Goal: Task Accomplishment & Management: Manage account settings

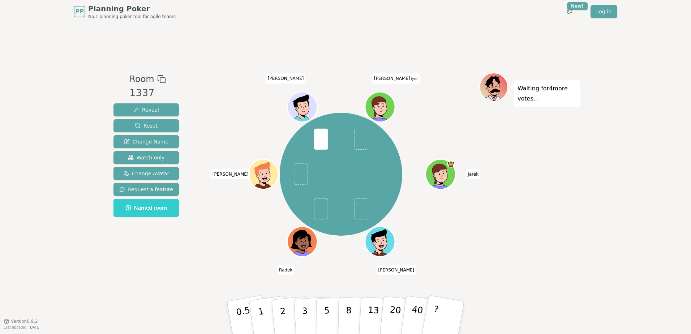
click at [385, 110] on icon at bounding box center [381, 111] width 14 height 4
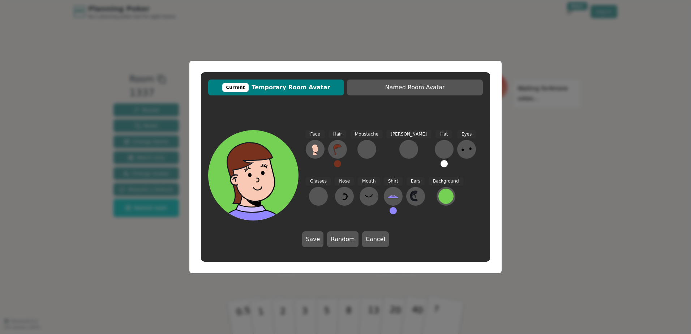
click at [252, 191] on icon at bounding box center [257, 189] width 45 height 14
click at [316, 149] on icon at bounding box center [315, 148] width 6 height 8
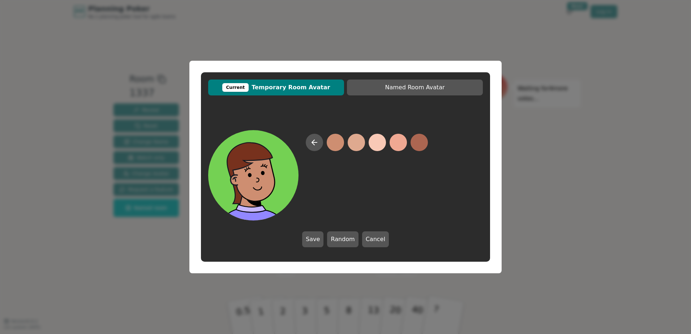
click at [320, 135] on div at bounding box center [367, 177] width 122 height 87
click at [316, 141] on icon at bounding box center [314, 142] width 9 height 9
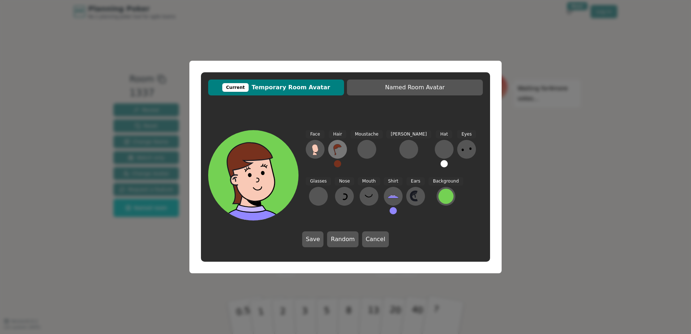
click at [341, 146] on icon at bounding box center [338, 149] width 12 height 12
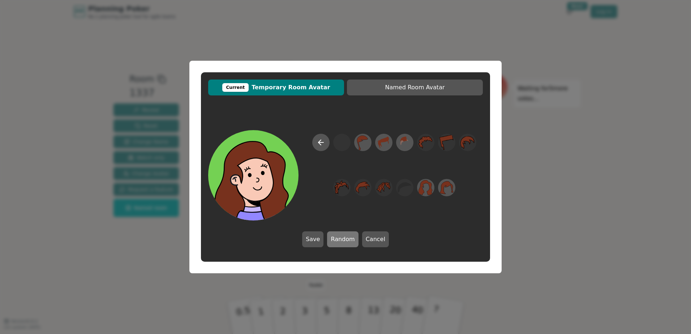
click at [347, 238] on button "Random" at bounding box center [342, 239] width 31 height 16
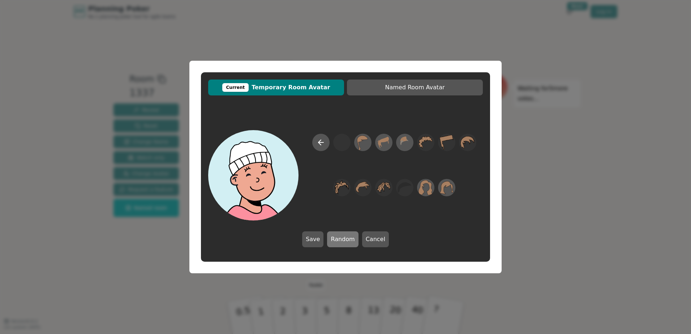
click at [347, 238] on button "Random" at bounding box center [342, 239] width 31 height 16
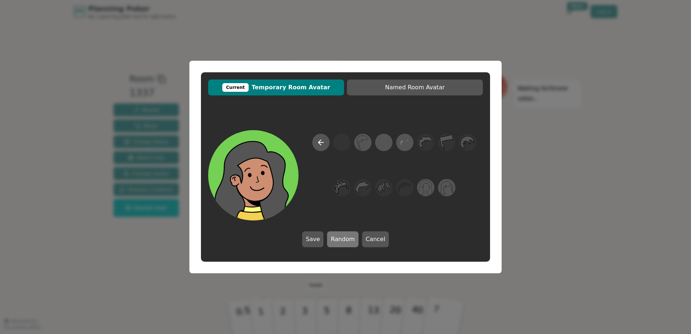
click at [347, 238] on button "Random" at bounding box center [342, 239] width 31 height 16
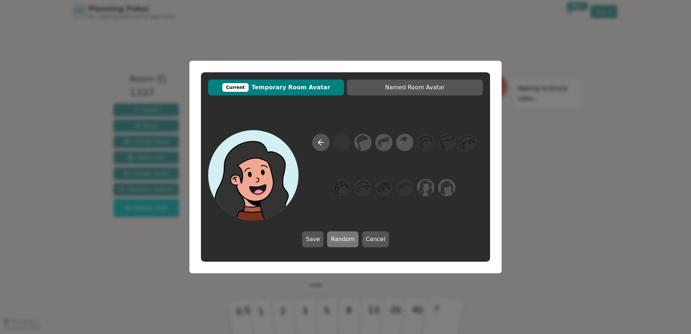
click at [347, 238] on button "Random" at bounding box center [342, 239] width 31 height 16
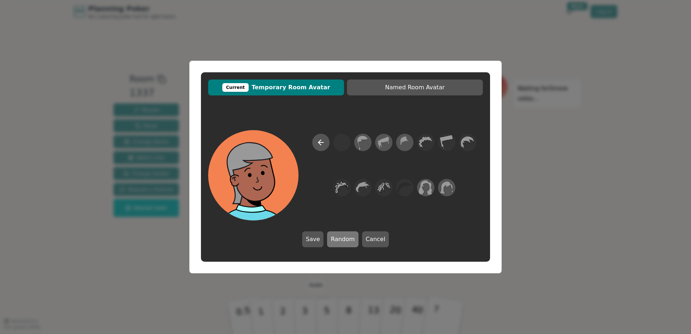
click at [347, 238] on button "Random" at bounding box center [342, 239] width 31 height 16
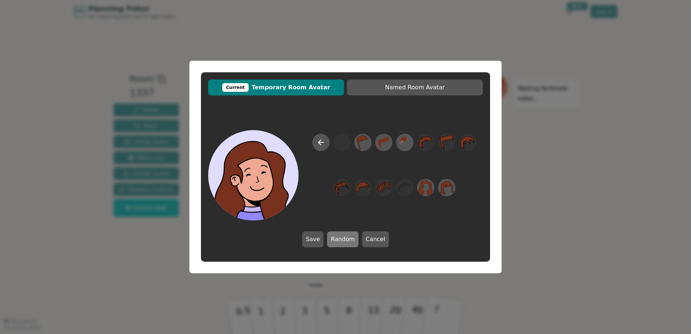
click at [347, 238] on button "Random" at bounding box center [342, 239] width 31 height 16
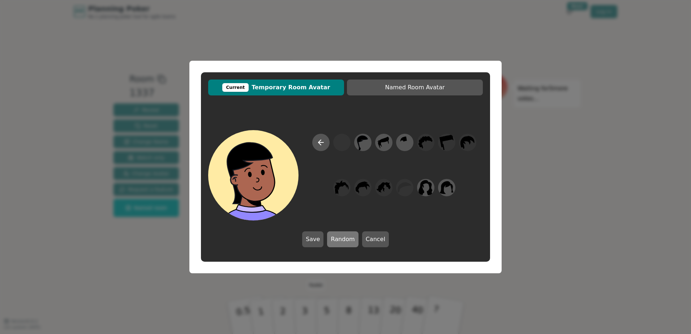
click at [347, 238] on button "Random" at bounding box center [342, 239] width 31 height 16
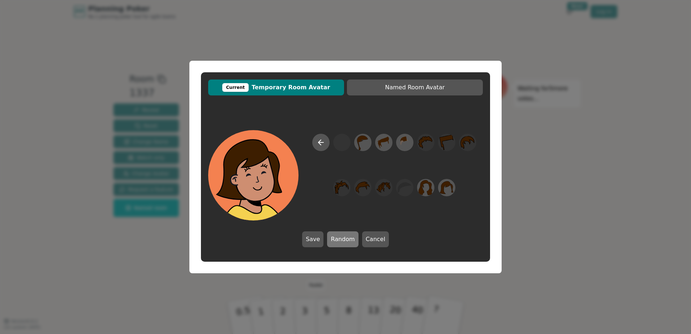
click at [347, 238] on button "Random" at bounding box center [342, 239] width 31 height 16
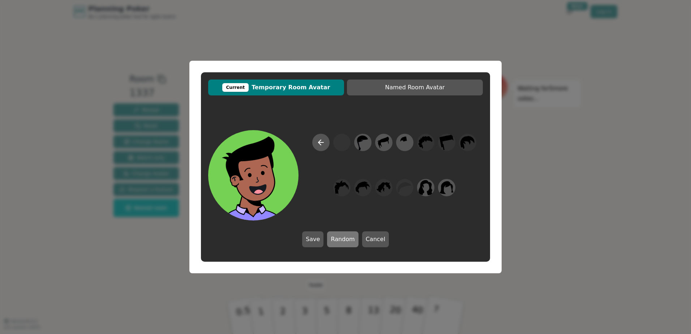
click at [347, 238] on button "Random" at bounding box center [342, 239] width 31 height 16
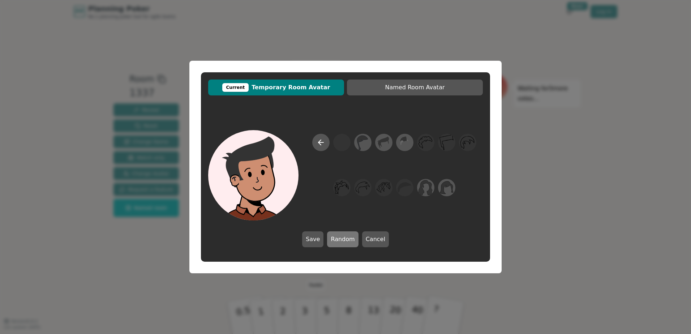
click at [347, 238] on button "Random" at bounding box center [342, 239] width 31 height 16
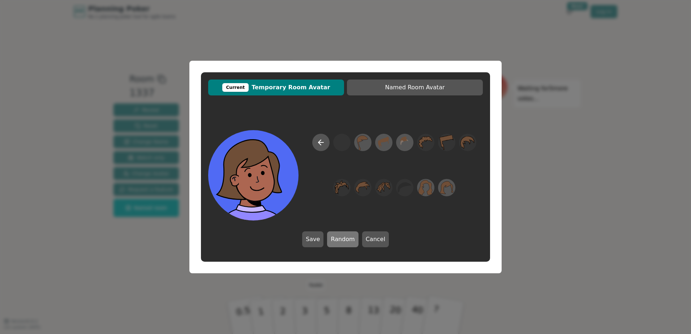
click at [347, 238] on button "Random" at bounding box center [342, 239] width 31 height 16
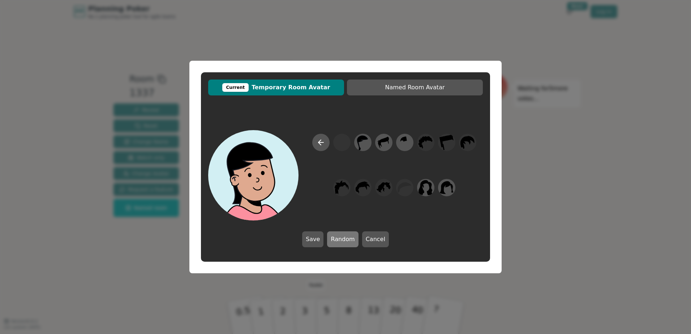
click at [347, 238] on button "Random" at bounding box center [342, 239] width 31 height 16
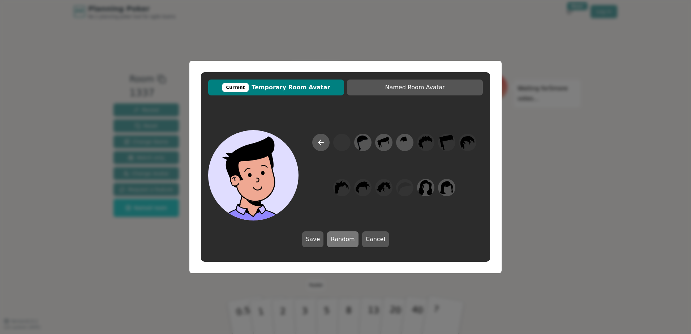
click at [347, 238] on button "Random" at bounding box center [342, 239] width 31 height 16
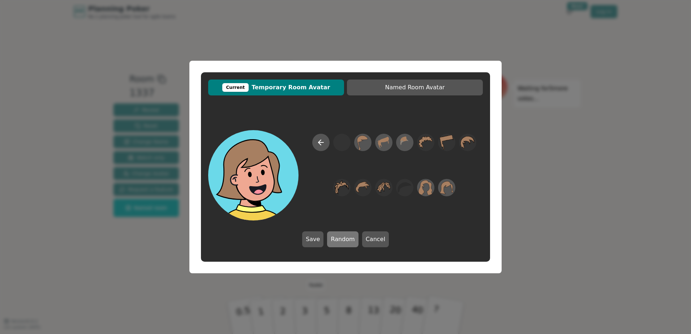
click at [347, 238] on button "Random" at bounding box center [342, 239] width 31 height 16
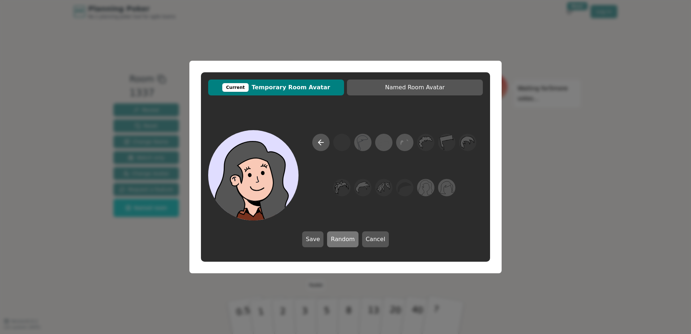
click at [347, 238] on button "Random" at bounding box center [342, 239] width 31 height 16
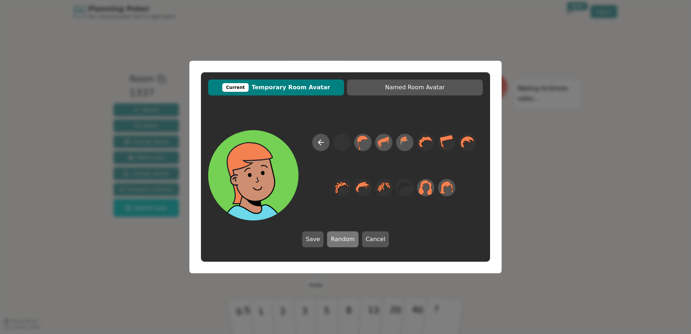
click at [347, 238] on button "Random" at bounding box center [342, 239] width 31 height 16
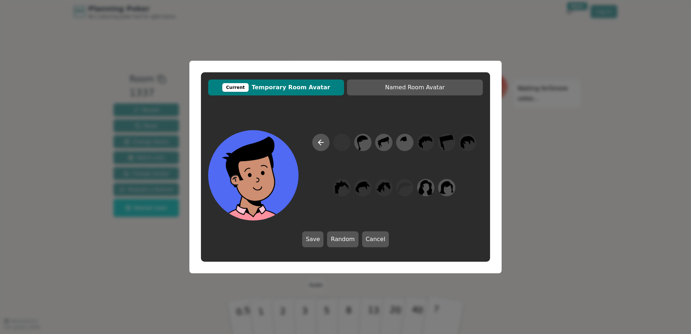
click at [365, 237] on button "Cancel" at bounding box center [375, 239] width 27 height 16
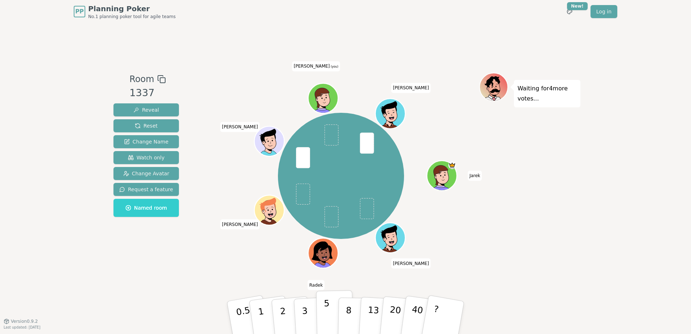
click at [333, 304] on button "5" at bounding box center [334, 317] width 37 height 55
click at [331, 306] on button "5" at bounding box center [334, 317] width 37 height 55
drag, startPoint x: 328, startPoint y: 306, endPoint x: 331, endPoint y: 185, distance: 120.3
click at [331, 186] on div "Room 1337 Reveal Reset Change Name Watch only Change Avatar Request a feature N…" at bounding box center [346, 172] width 470 height 199
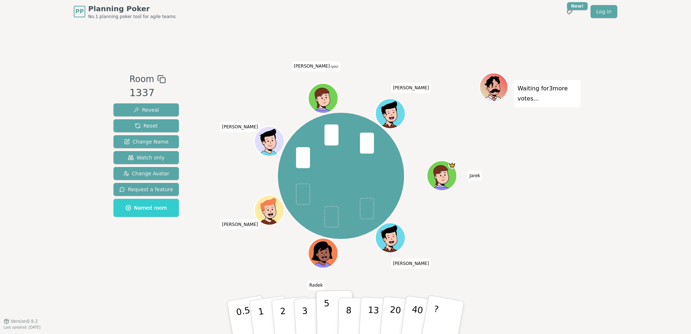
click at [328, 302] on p "5" at bounding box center [327, 317] width 6 height 39
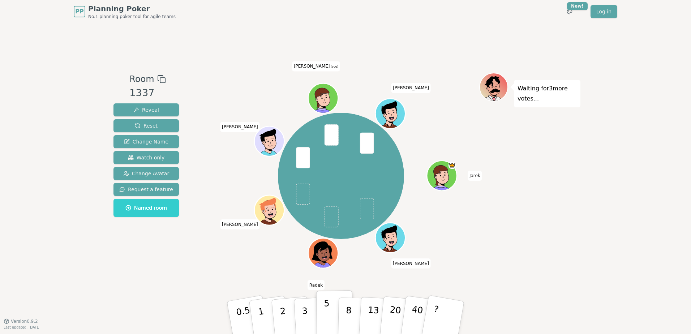
click at [328, 302] on p "5" at bounding box center [327, 317] width 6 height 39
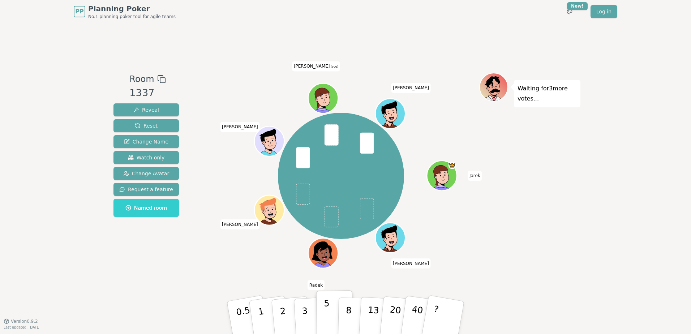
click at [328, 303] on p "5" at bounding box center [327, 317] width 6 height 39
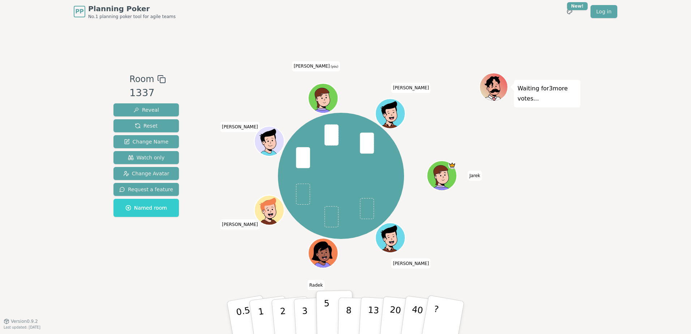
click at [328, 303] on p "5" at bounding box center [327, 317] width 6 height 39
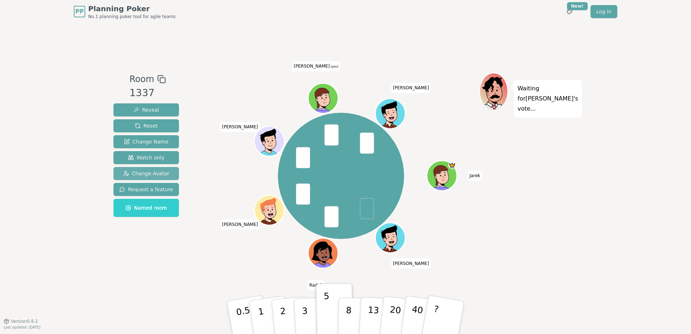
click at [167, 170] on button "Change Avatar" at bounding box center [145, 173] width 65 height 13
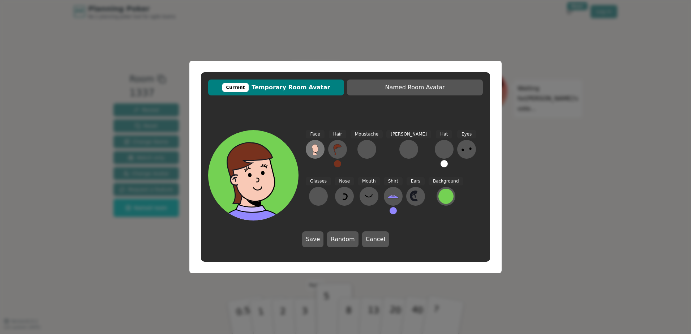
click at [307, 150] on button at bounding box center [315, 149] width 19 height 19
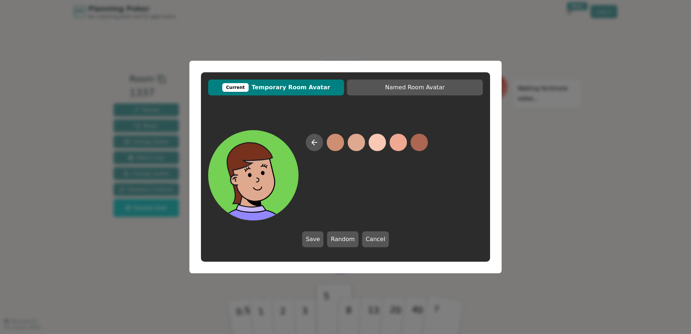
click at [356, 142] on button at bounding box center [355, 142] width 17 height 17
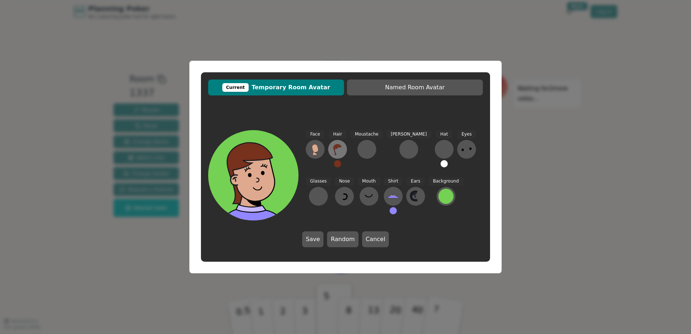
click at [341, 157] on button at bounding box center [337, 149] width 19 height 19
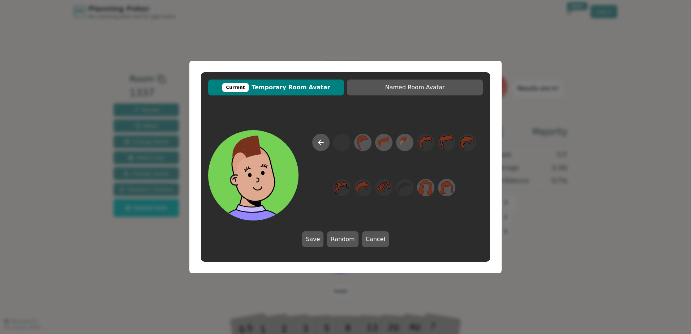
click at [365, 237] on button "Cancel" at bounding box center [375, 239] width 27 height 16
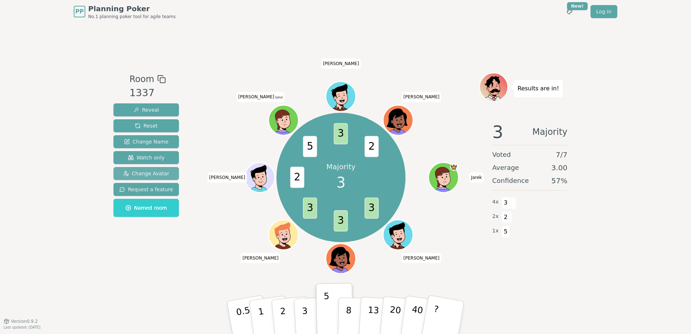
click at [152, 173] on span "Change Avatar" at bounding box center [146, 173] width 46 height 7
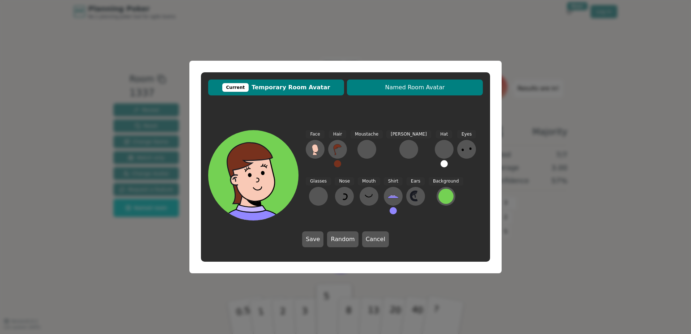
click at [367, 86] on span "Named Room Avatar" at bounding box center [414, 87] width 129 height 9
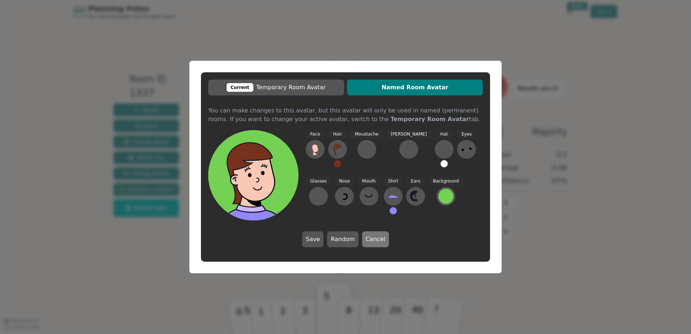
click at [376, 243] on button "Cancel" at bounding box center [375, 239] width 27 height 16
